Goal: Find specific page/section: Find specific page/section

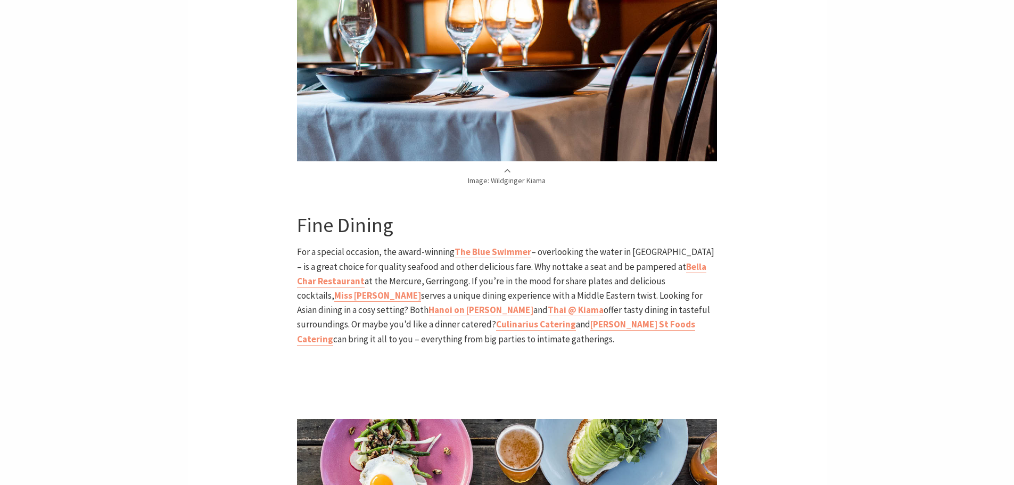
scroll to position [1862, 0]
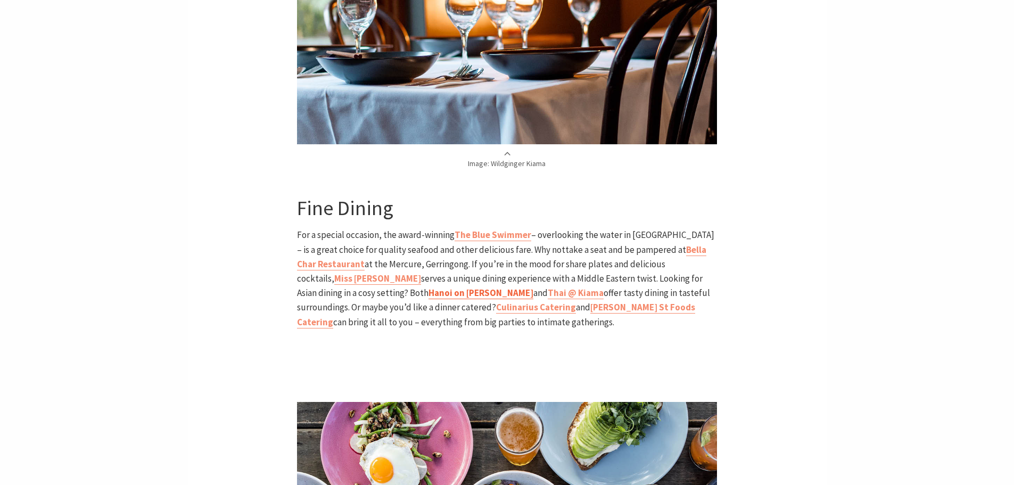
click at [428, 287] on b "Hanoi on [PERSON_NAME]" at bounding box center [480, 293] width 105 height 12
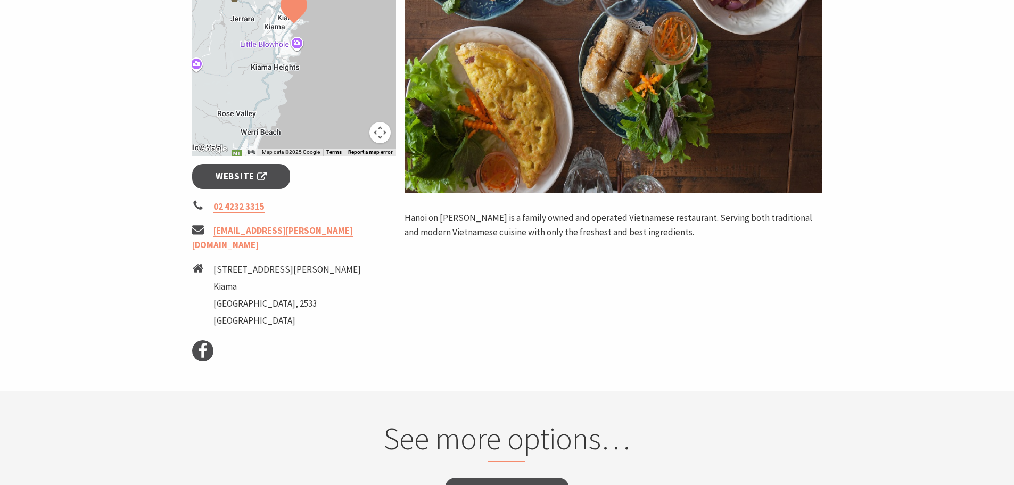
scroll to position [266, 0]
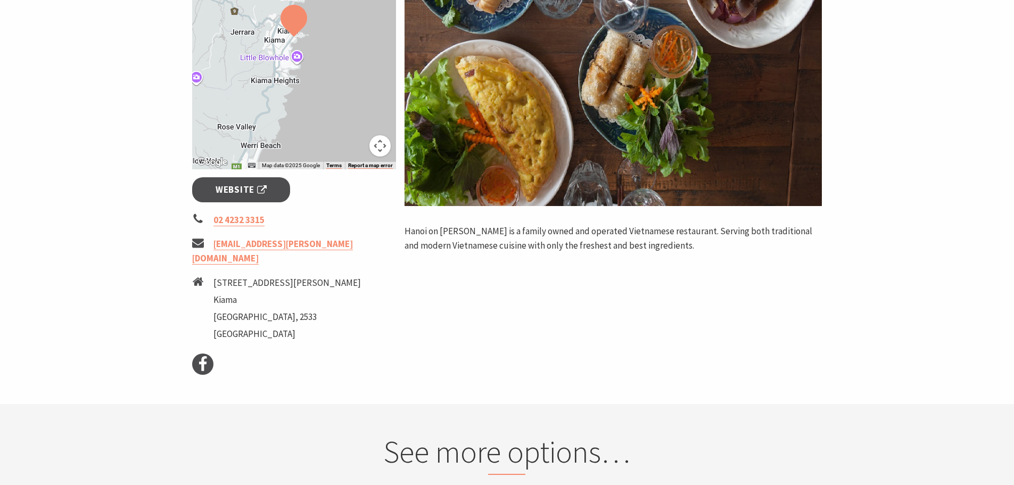
click at [361, 71] on div at bounding box center [294, 37] width 204 height 264
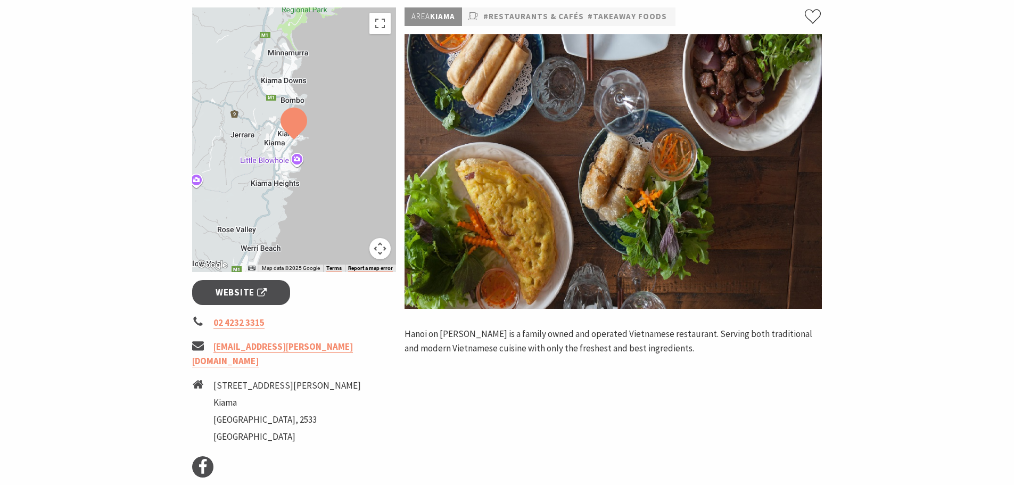
scroll to position [160, 0]
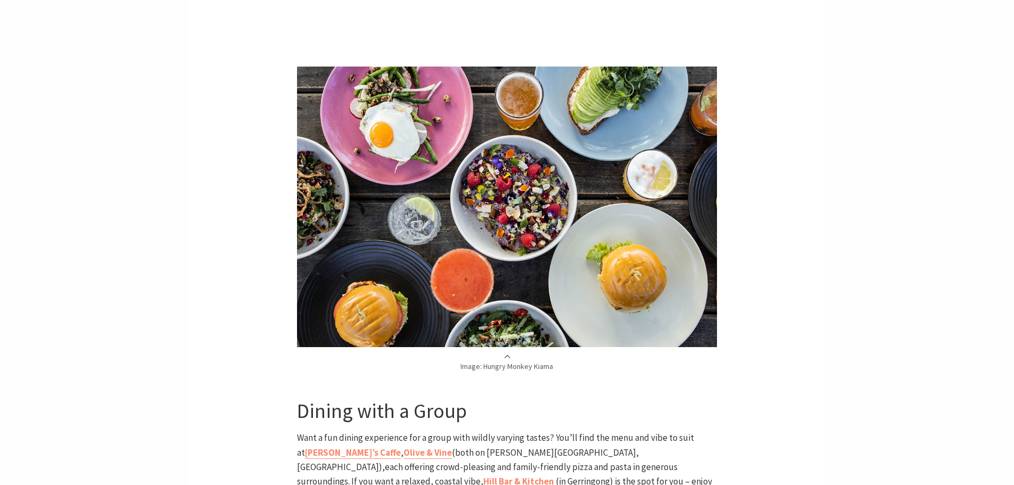
scroll to position [2535, 0]
